Goal: Task Accomplishment & Management: Manage account settings

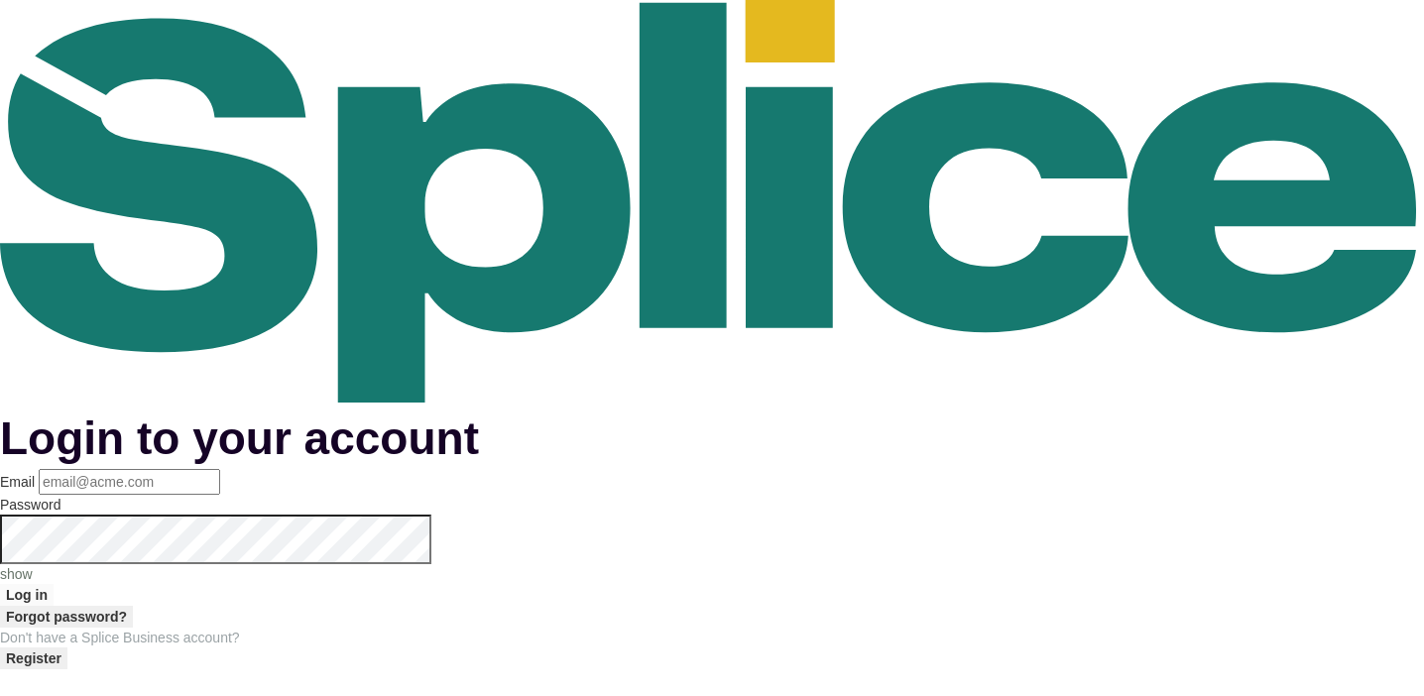
type input "Lakin@lakinogunbanwo.com"
click at [54, 584] on button "Log in" at bounding box center [27, 595] width 54 height 22
